Goal: Navigation & Orientation: Find specific page/section

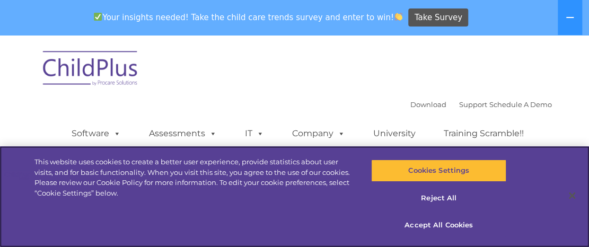
select select "MEDIUM"
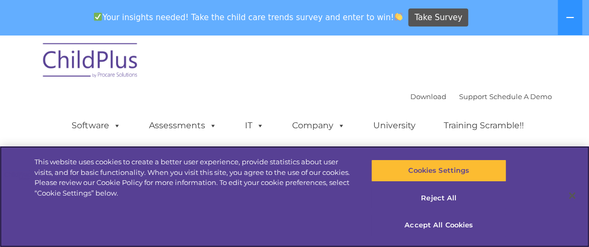
scroll to position [1285, 0]
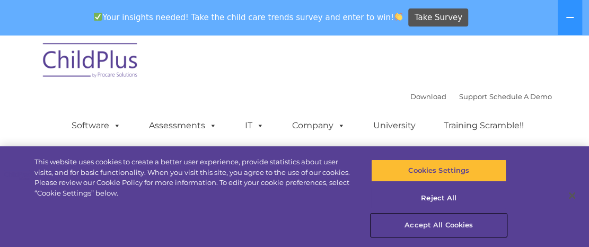
click at [435, 224] on button "Accept All Cookies" at bounding box center [439, 225] width 136 height 22
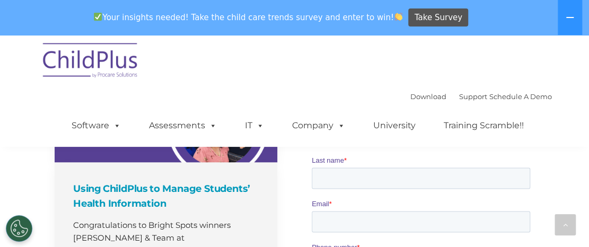
scroll to position [797, 0]
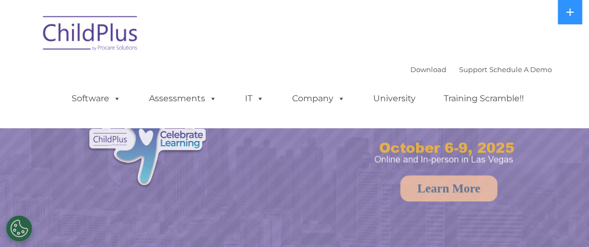
select select "MEDIUM"
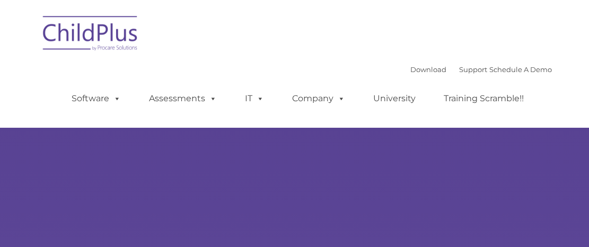
type input ""
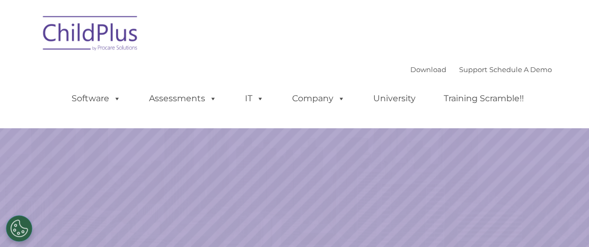
select select "MEDIUM"
